Goal: Information Seeking & Learning: Learn about a topic

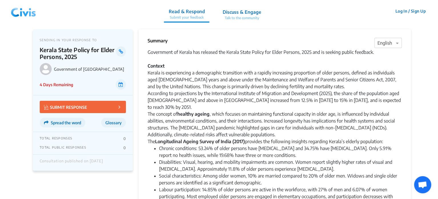
click at [18, 6] on img at bounding box center [24, 11] width 30 height 17
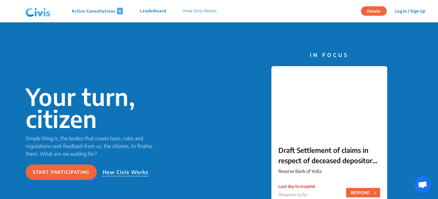
click at [95, 9] on p "Active Consultations 8" at bounding box center [97, 11] width 51 height 7
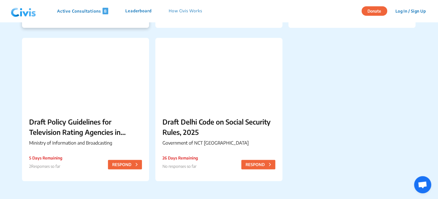
scroll to position [342, 0]
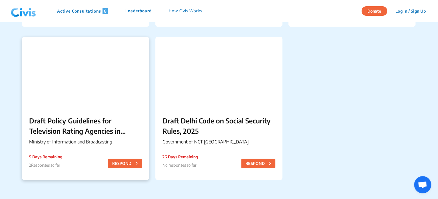
click at [107, 120] on p "Draft Policy Guidelines for Television Rating Agencies in [GEOGRAPHIC_DATA]" at bounding box center [85, 125] width 113 height 21
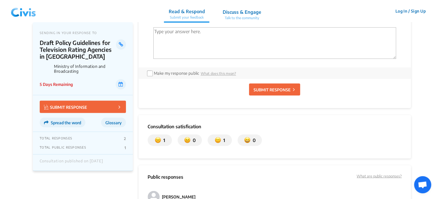
scroll to position [459, 0]
click at [29, 18] on img at bounding box center [24, 11] width 30 height 17
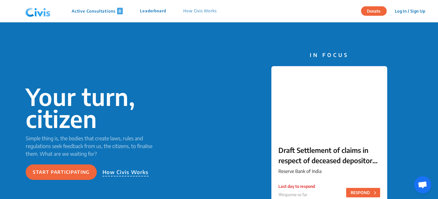
click at [117, 8] on p "Active Consultations 8" at bounding box center [97, 11] width 51 height 7
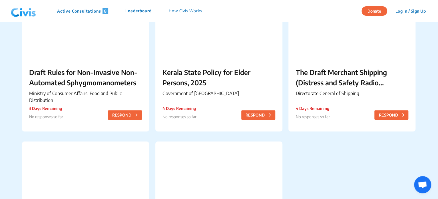
scroll to position [238, 0]
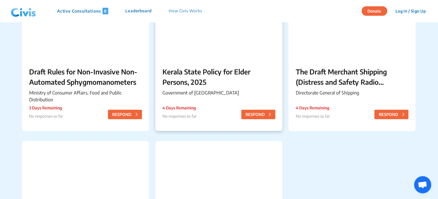
click at [192, 73] on p "Kerala State Policy for Elder Persons, 2025" at bounding box center [219, 76] width 113 height 21
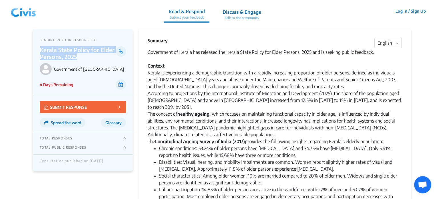
drag, startPoint x: 40, startPoint y: 50, endPoint x: 79, endPoint y: 55, distance: 39.4
click at [79, 55] on p "Kerala State Policy for Elder Persons, 2025" at bounding box center [78, 53] width 76 height 14
copy p "Kerala State Policy for Elder Persons, 2025"
